Goal: Check status

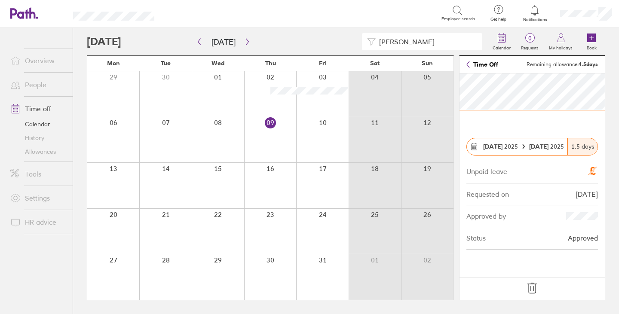
click at [412, 43] on input "[PERSON_NAME]" at bounding box center [426, 42] width 101 height 16
type input "j"
type input "[PERSON_NAME]"
click at [202, 43] on icon "button" at bounding box center [199, 41] width 6 height 7
click at [201, 41] on icon "button" at bounding box center [199, 41] width 6 height 7
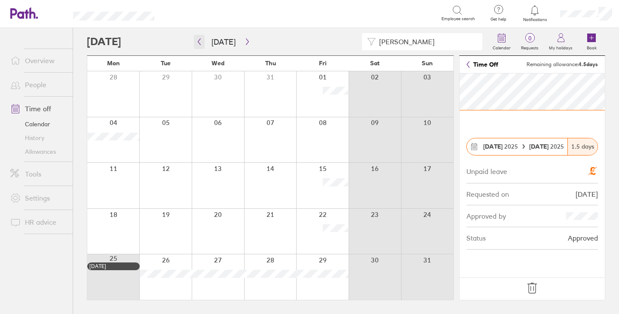
click at [197, 41] on icon "button" at bounding box center [199, 41] width 6 height 7
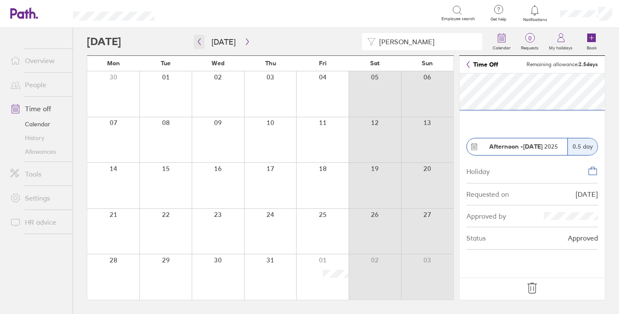
click at [199, 40] on icon "button" at bounding box center [199, 41] width 6 height 7
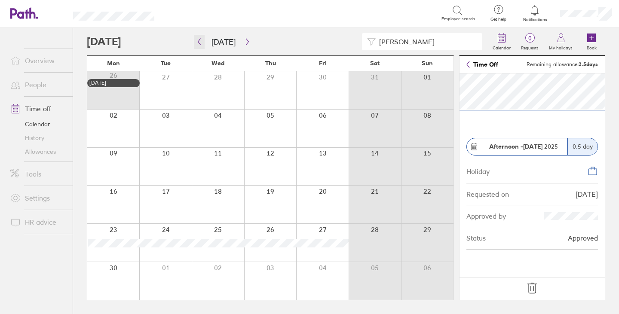
click at [200, 42] on icon "button" at bounding box center [199, 41] width 6 height 7
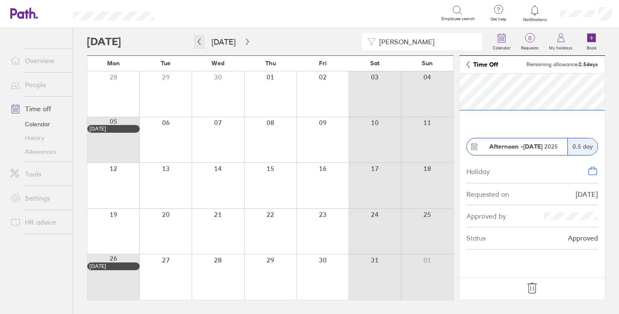
click at [200, 42] on icon "button" at bounding box center [199, 41] width 6 height 7
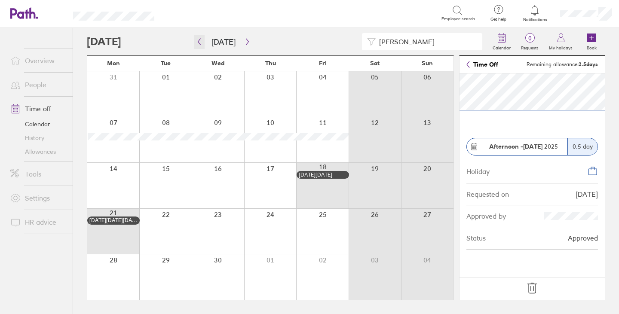
click at [200, 42] on icon "button" at bounding box center [199, 41] width 6 height 7
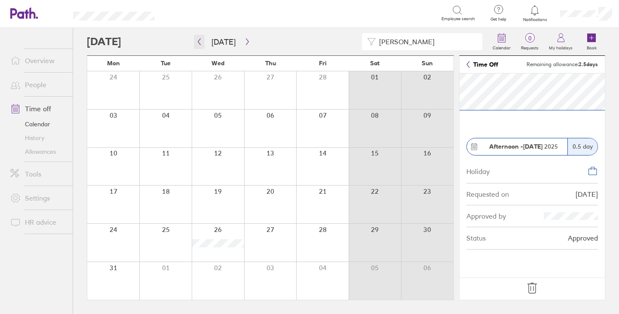
click at [198, 41] on icon "button" at bounding box center [199, 42] width 3 height 6
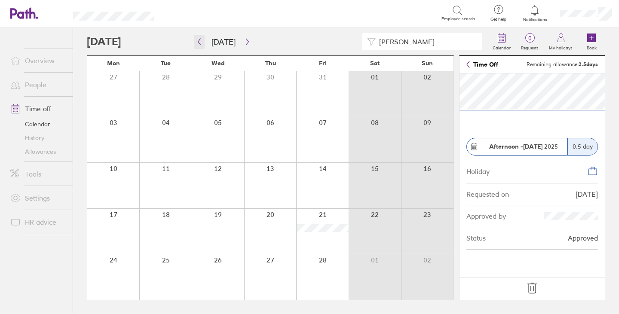
click at [198, 41] on icon "button" at bounding box center [199, 42] width 3 height 6
click at [246, 41] on icon "button" at bounding box center [247, 41] width 6 height 7
click at [244, 38] on icon "button" at bounding box center [247, 41] width 6 height 7
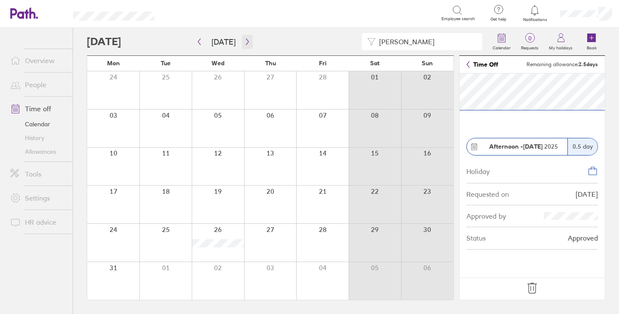
click at [247, 42] on icon "button" at bounding box center [247, 41] width 6 height 7
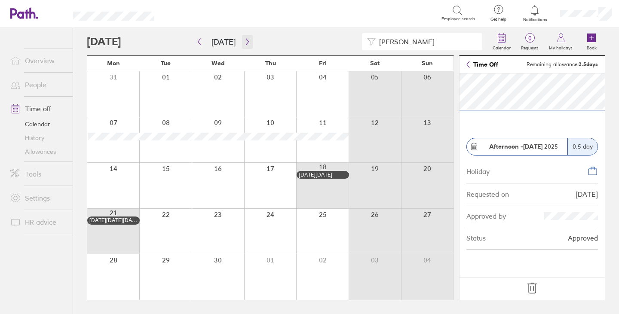
click at [244, 42] on icon "button" at bounding box center [247, 41] width 6 height 7
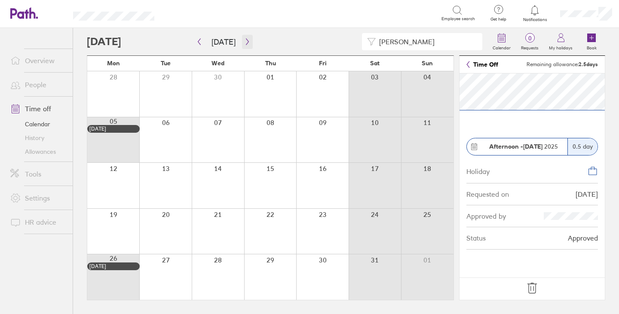
click at [247, 40] on icon "button" at bounding box center [247, 41] width 6 height 7
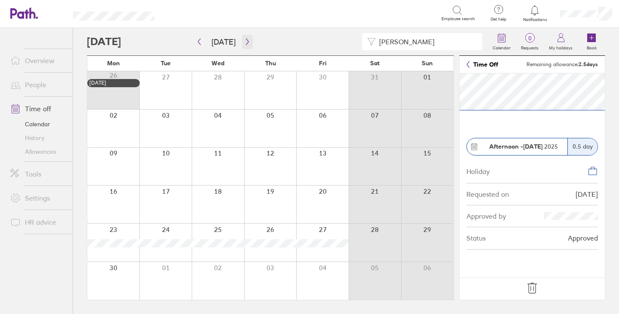
click at [247, 40] on icon "button" at bounding box center [247, 41] width 6 height 7
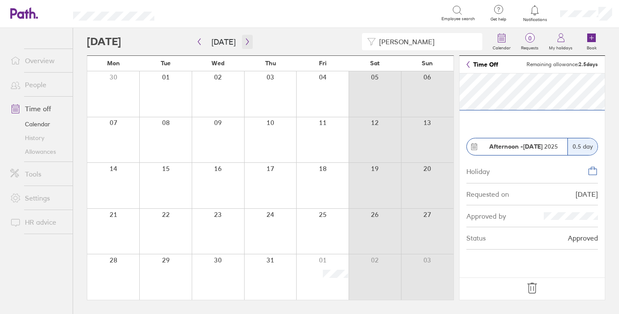
click at [245, 41] on icon "button" at bounding box center [247, 41] width 6 height 7
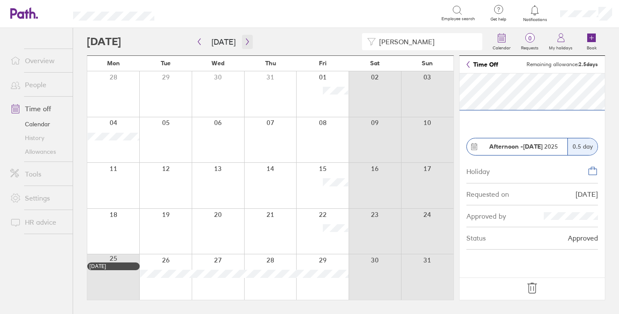
click at [246, 41] on icon "button" at bounding box center [247, 41] width 6 height 7
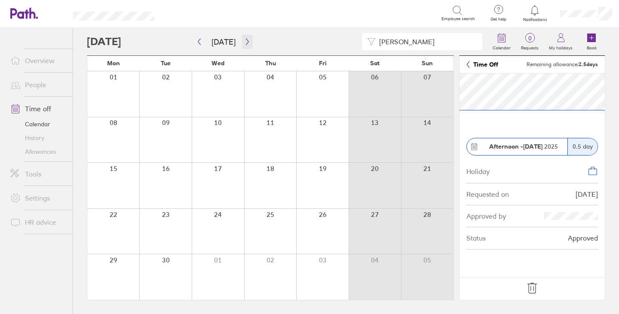
click at [246, 43] on icon "button" at bounding box center [247, 41] width 6 height 7
